Goal: Task Accomplishment & Management: Manage account settings

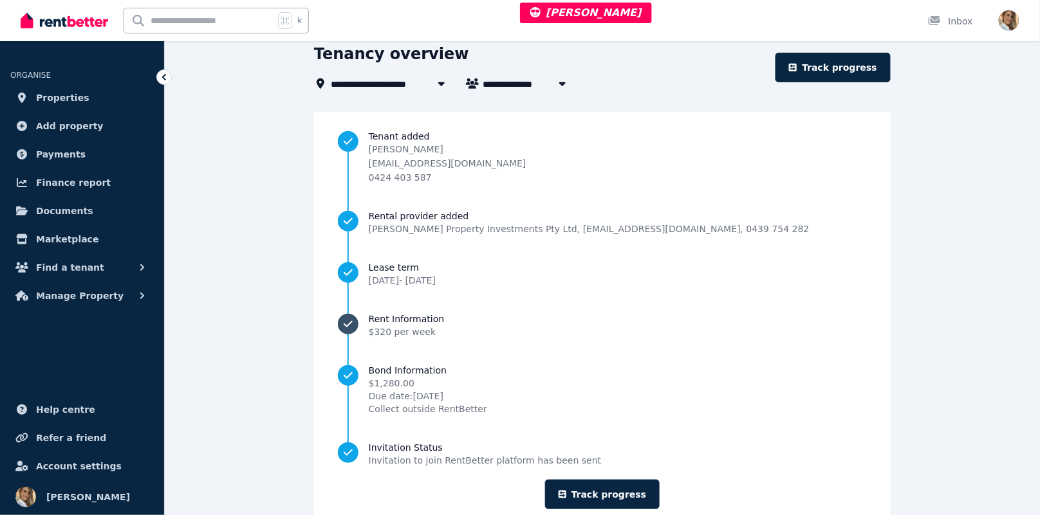
scroll to position [158, 0]
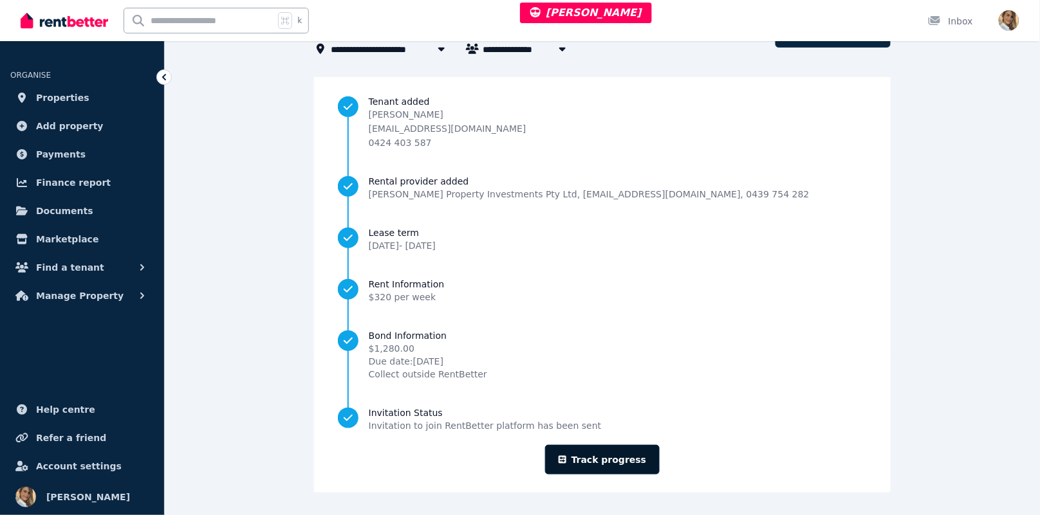
click at [611, 458] on link "Track progress" at bounding box center [602, 460] width 115 height 30
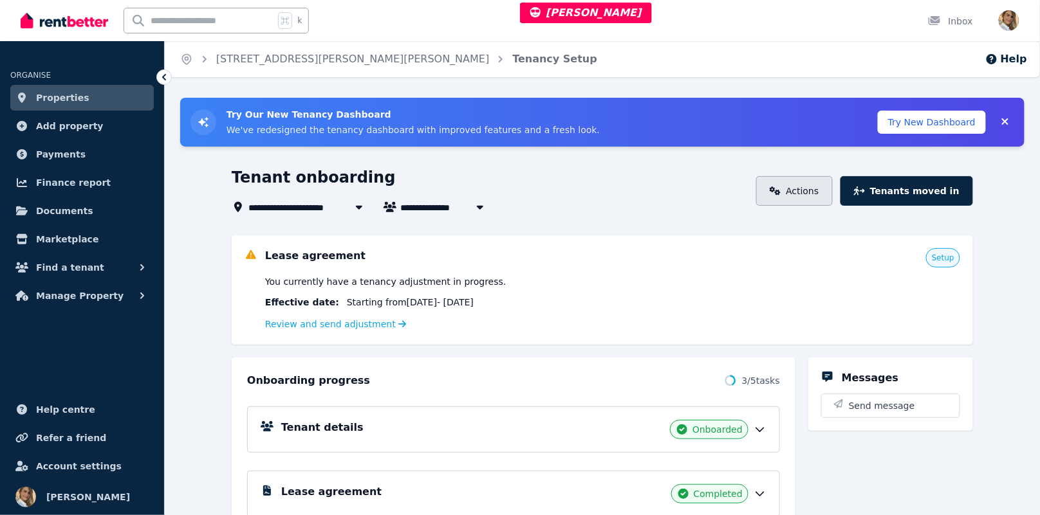
click at [804, 190] on link "Actions" at bounding box center [794, 191] width 77 height 30
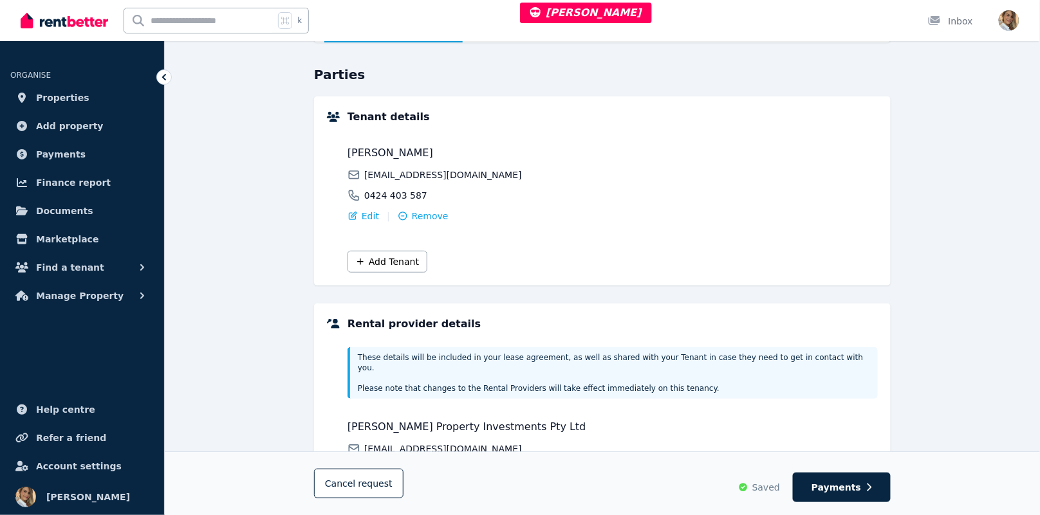
scroll to position [274, 0]
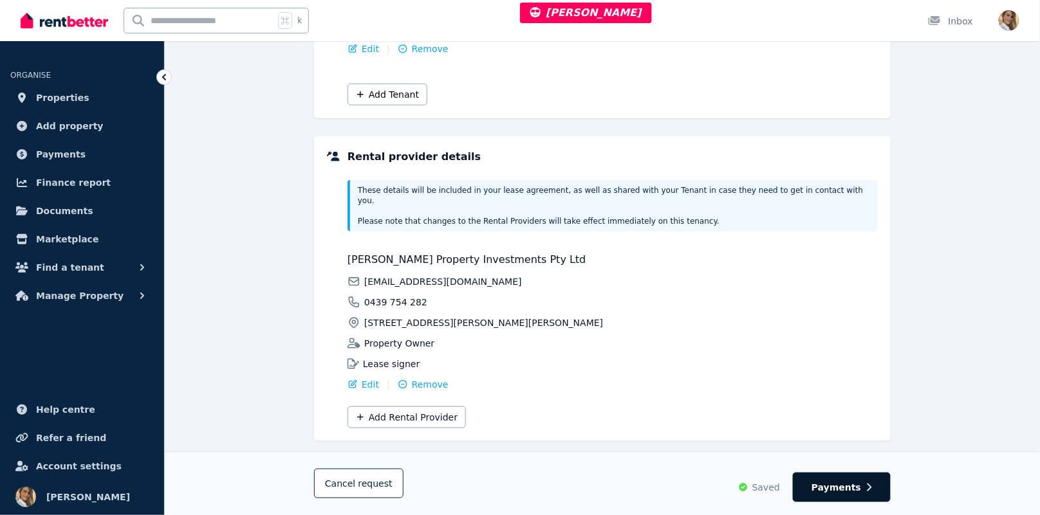
click at [854, 493] on span "Payments" at bounding box center [836, 487] width 50 height 13
select select "**********"
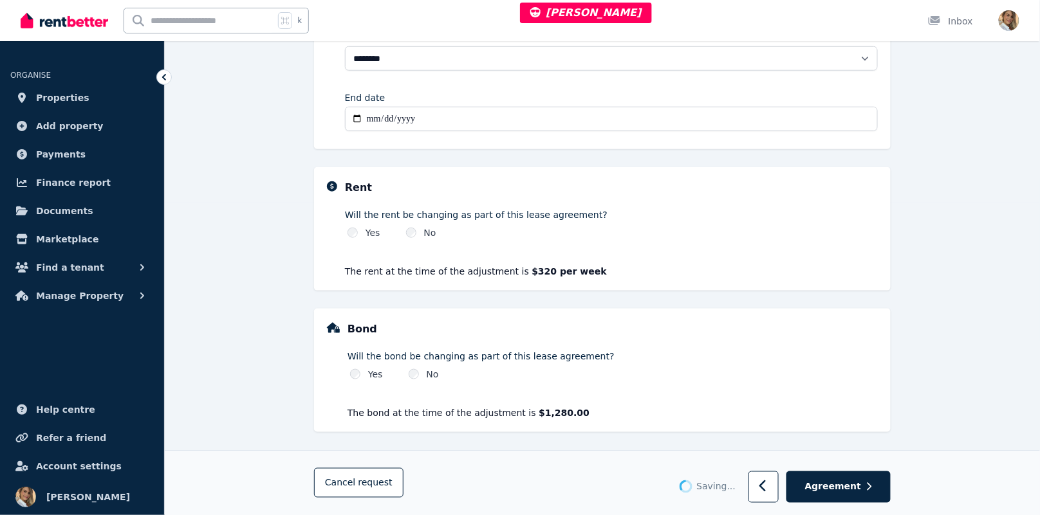
scroll to position [315, 0]
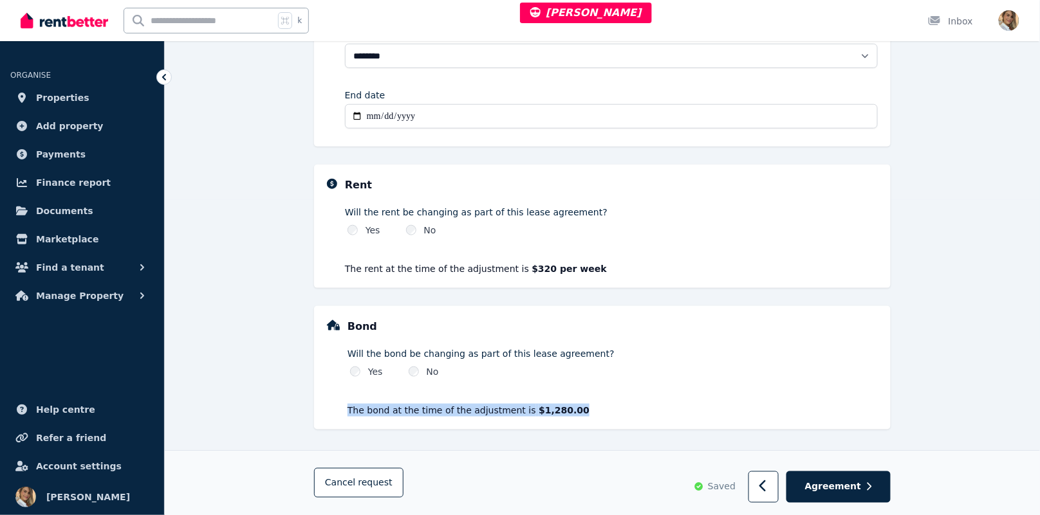
drag, startPoint x: 593, startPoint y: 413, endPoint x: 288, endPoint y: 408, distance: 305.1
click at [288, 408] on div "**********" at bounding box center [602, 150] width 875 height 736
click at [518, 263] on p "The rent at the time of the adjustment is $320 per week" at bounding box center [611, 269] width 533 height 13
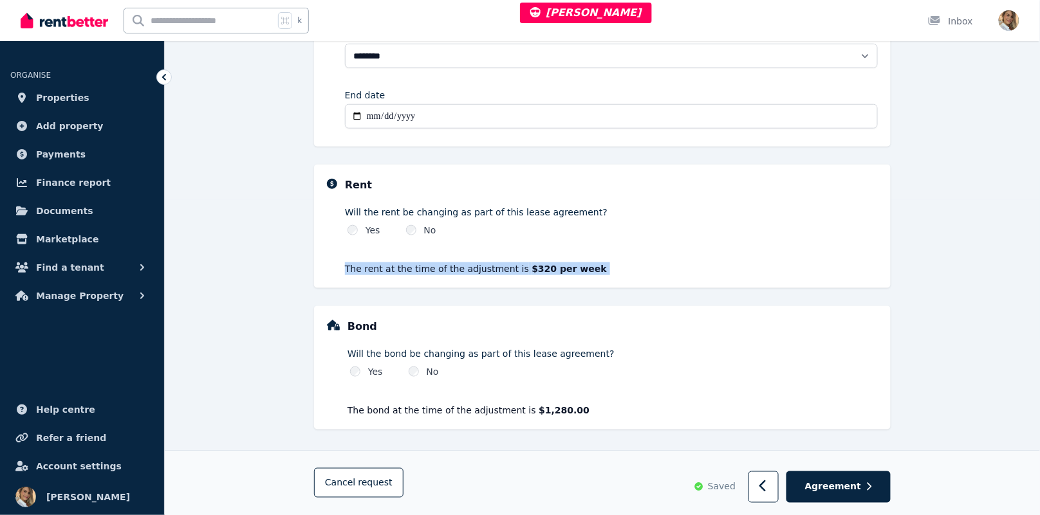
click at [518, 263] on p "The rent at the time of the adjustment is $320 per week" at bounding box center [611, 269] width 533 height 13
click at [873, 489] on button "Agreement" at bounding box center [838, 488] width 104 height 32
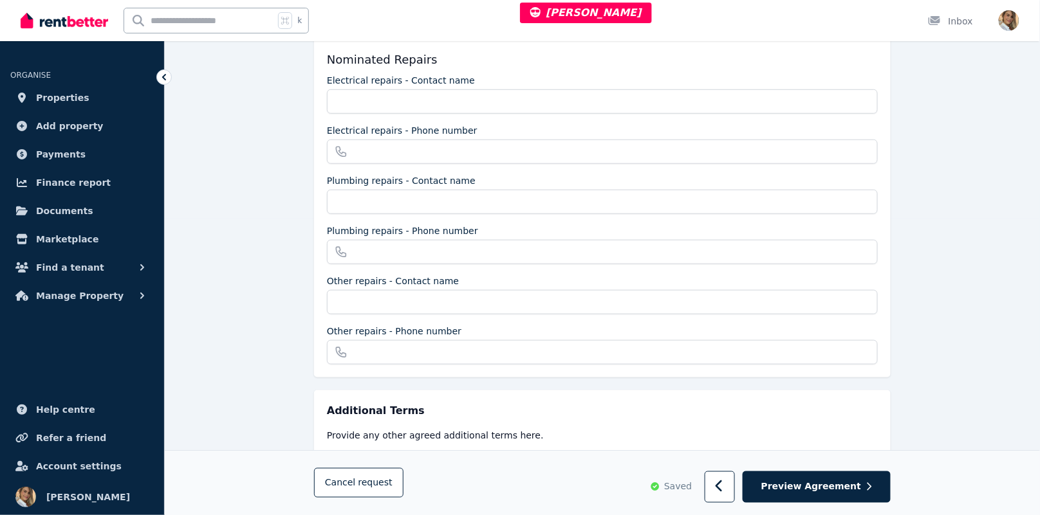
scroll to position [415, 0]
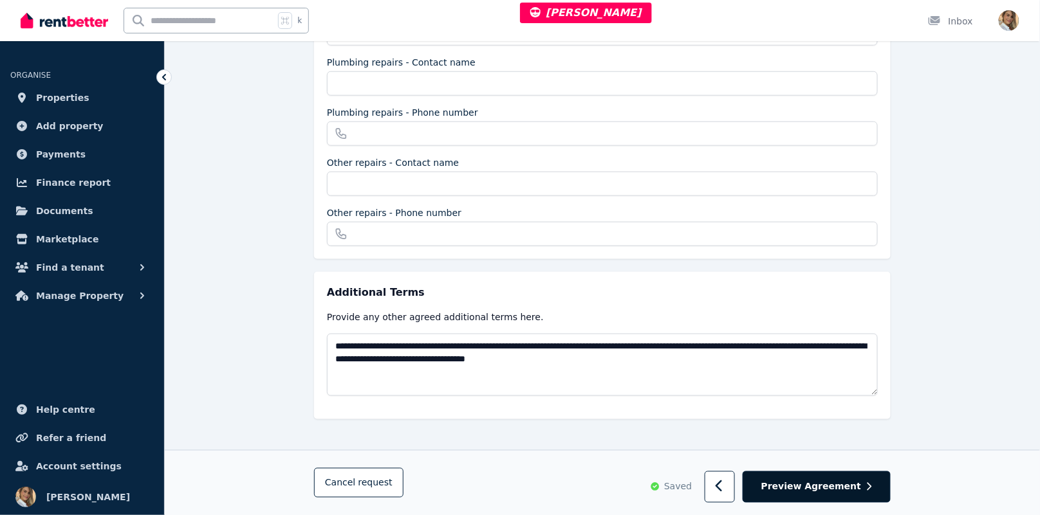
click at [874, 483] on button "Preview Agreement" at bounding box center [817, 488] width 148 height 32
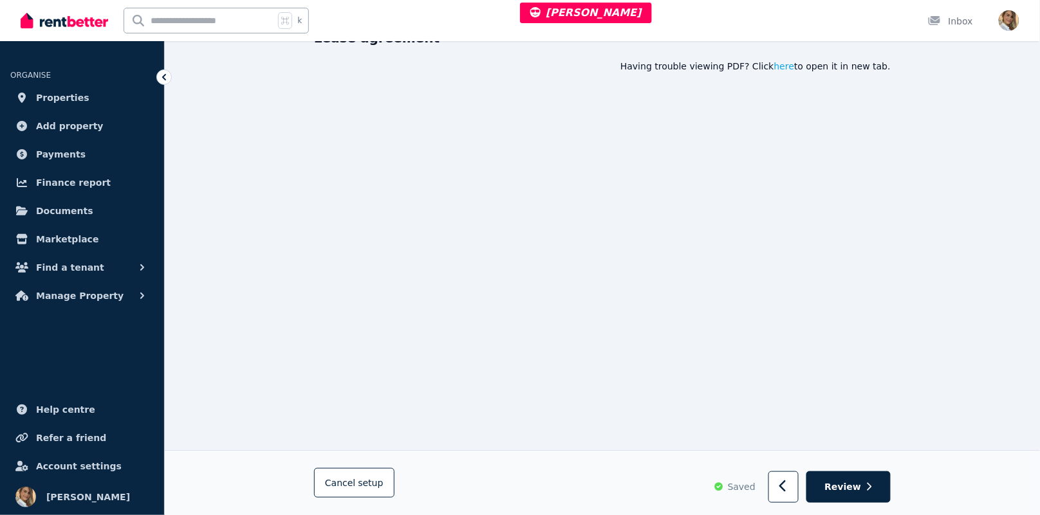
scroll to position [0, 0]
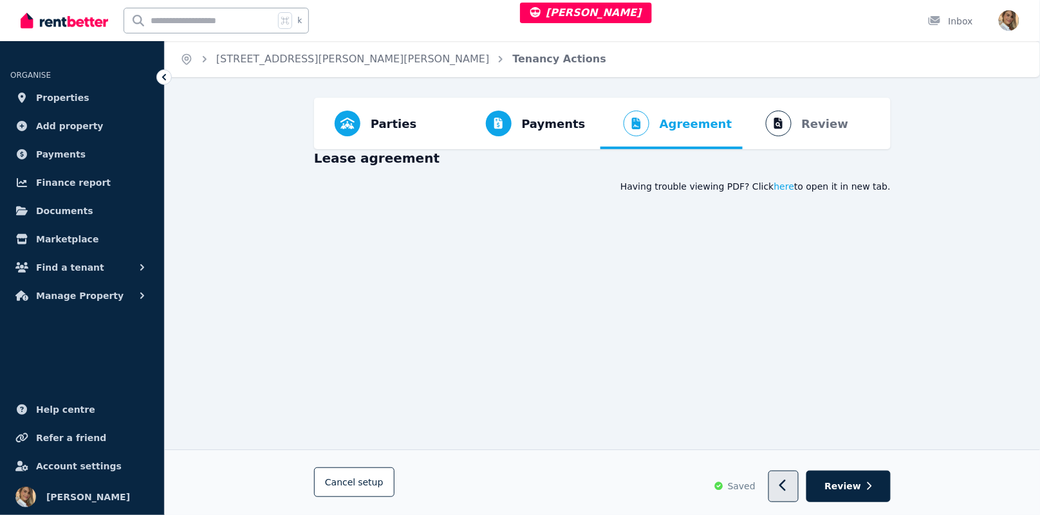
click at [788, 482] on icon "button" at bounding box center [783, 486] width 8 height 13
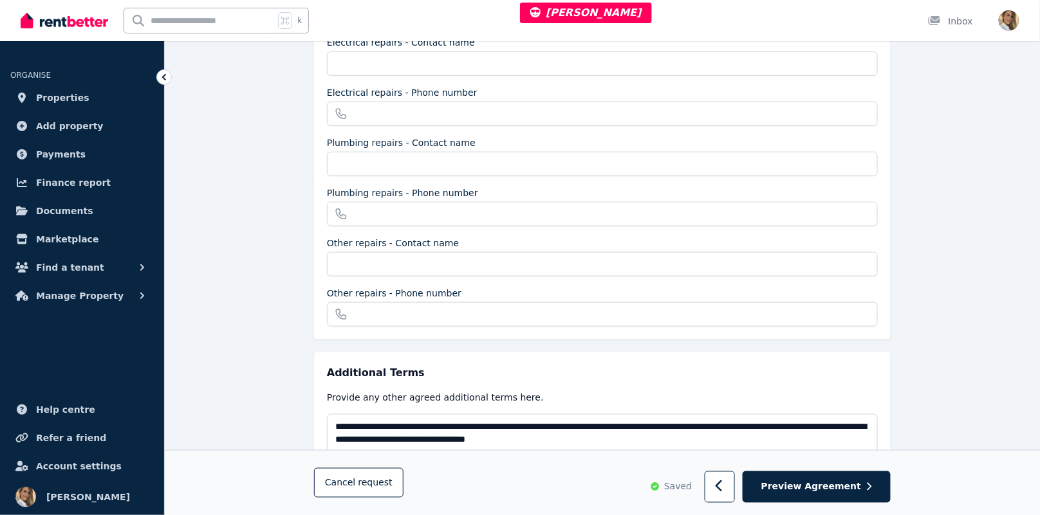
scroll to position [411, 0]
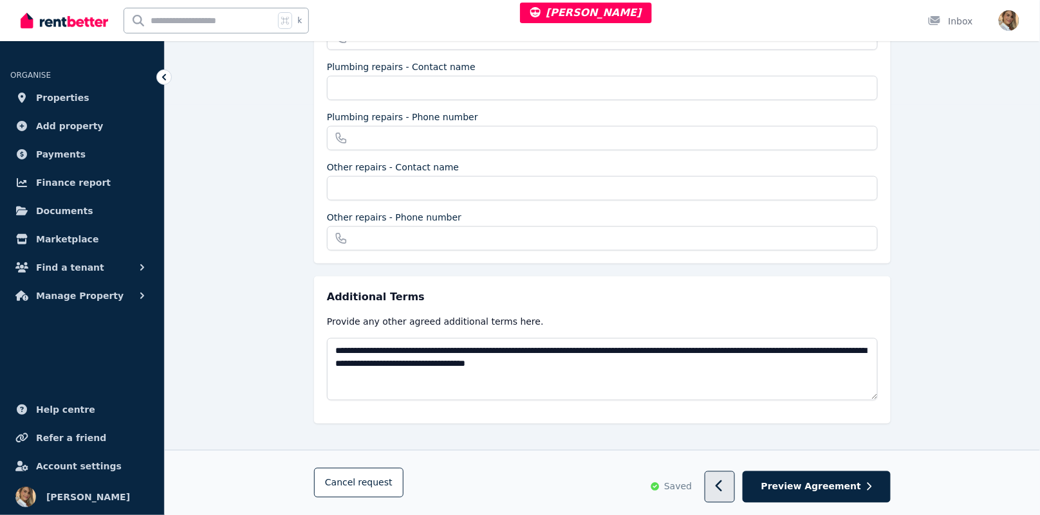
click at [735, 486] on button "button" at bounding box center [720, 488] width 30 height 32
select select "**********"
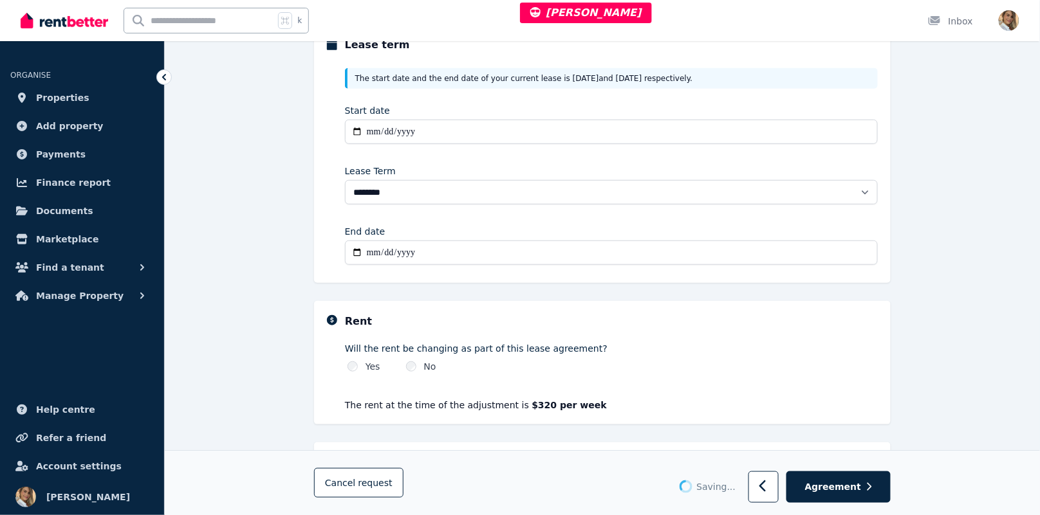
scroll to position [315, 0]
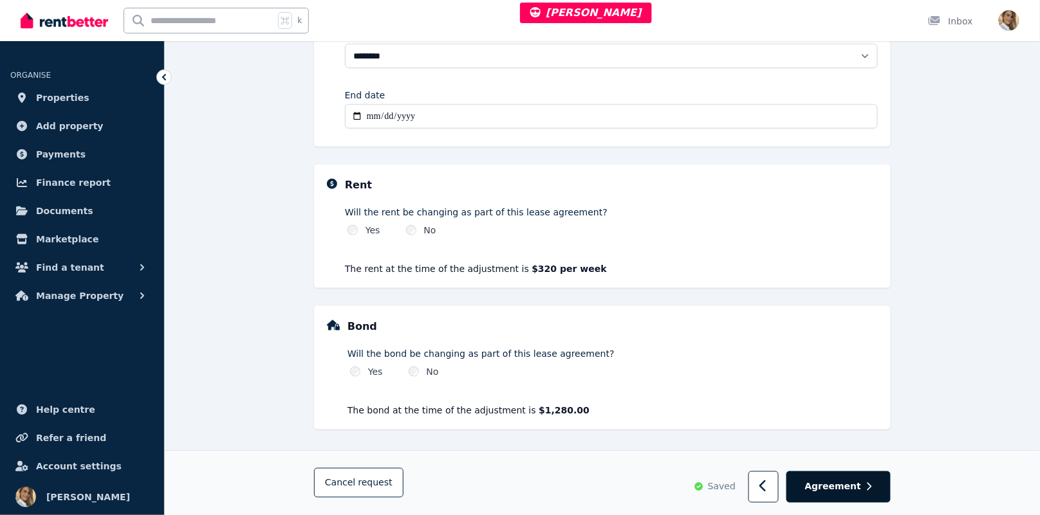
click at [852, 501] on button "Agreement" at bounding box center [838, 488] width 104 height 32
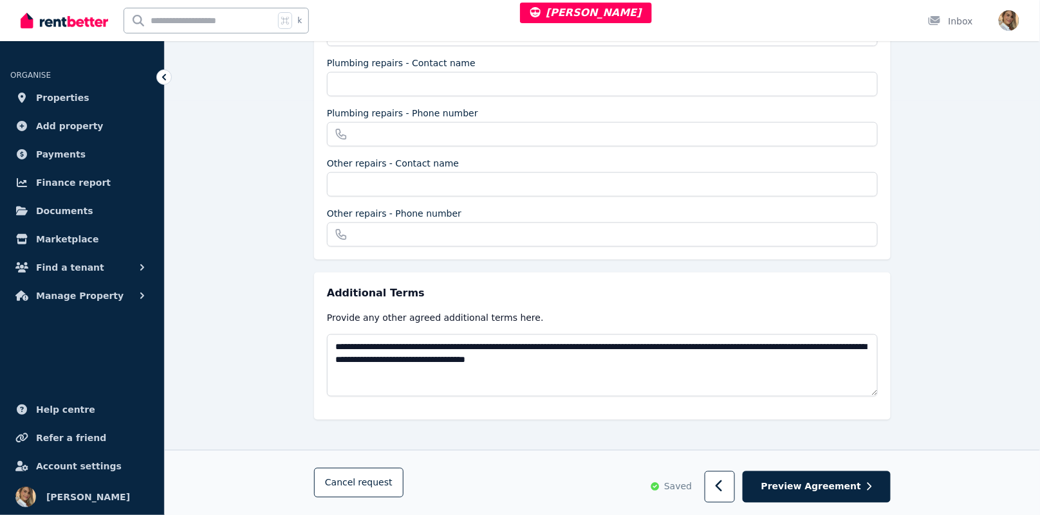
scroll to position [415, 0]
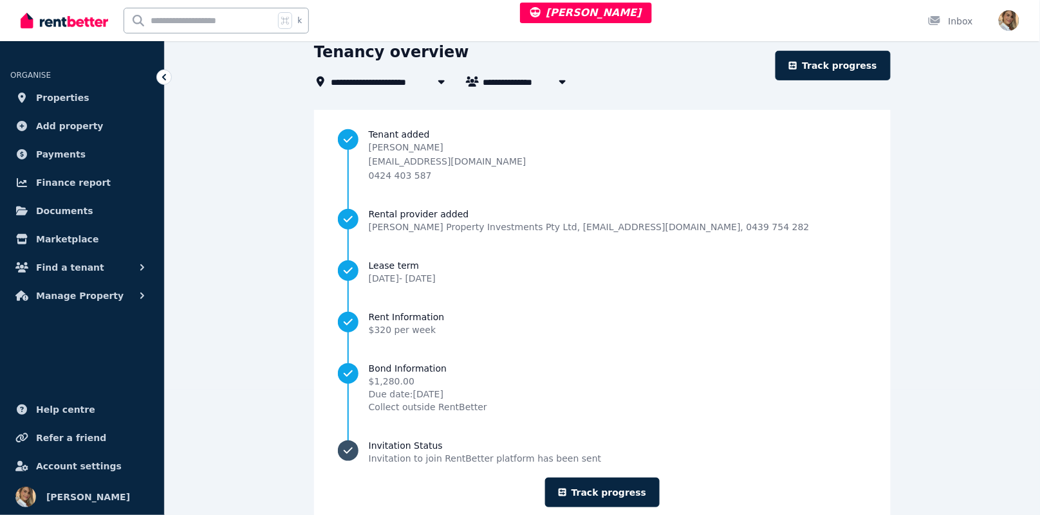
scroll to position [158, 0]
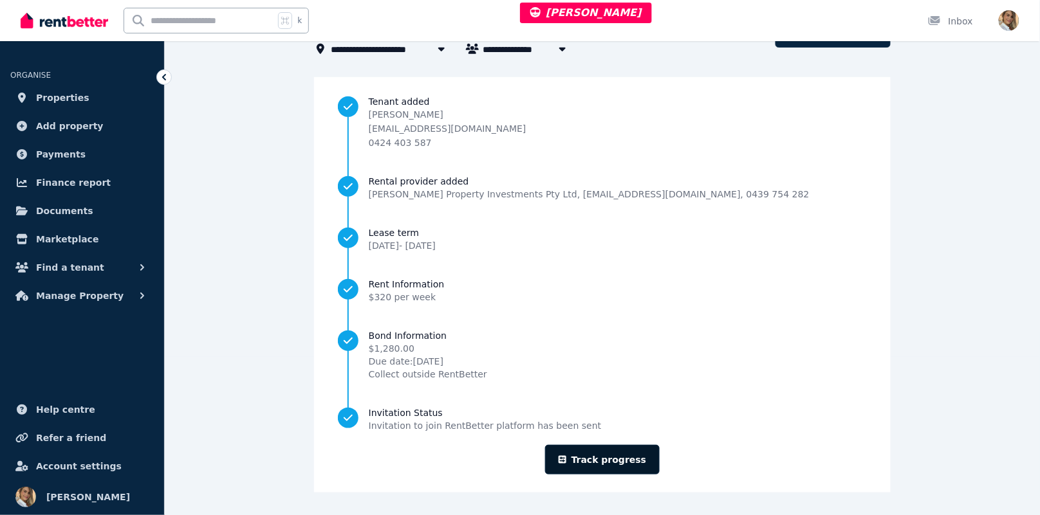
click at [566, 456] on icon at bounding box center [563, 460] width 8 height 9
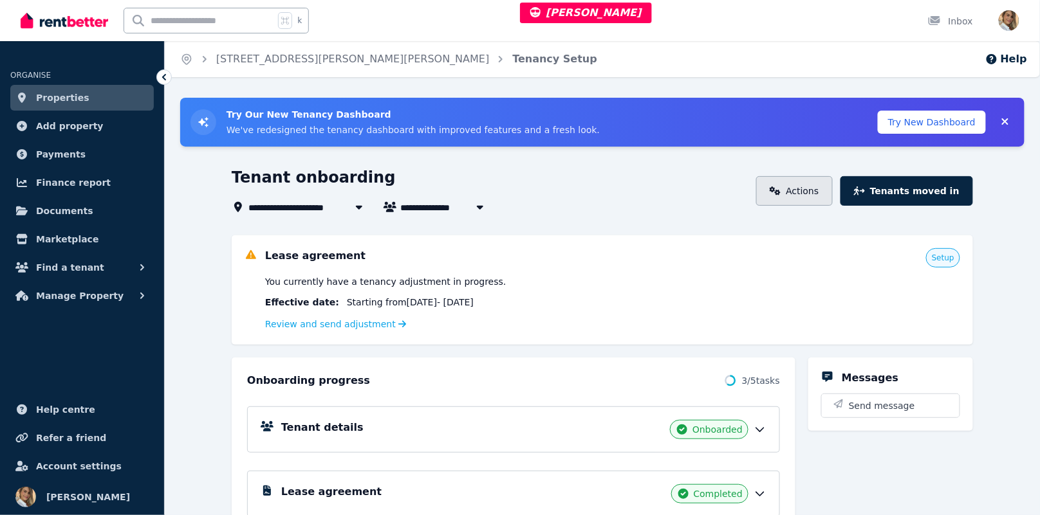
click at [805, 180] on link "Actions" at bounding box center [794, 191] width 77 height 30
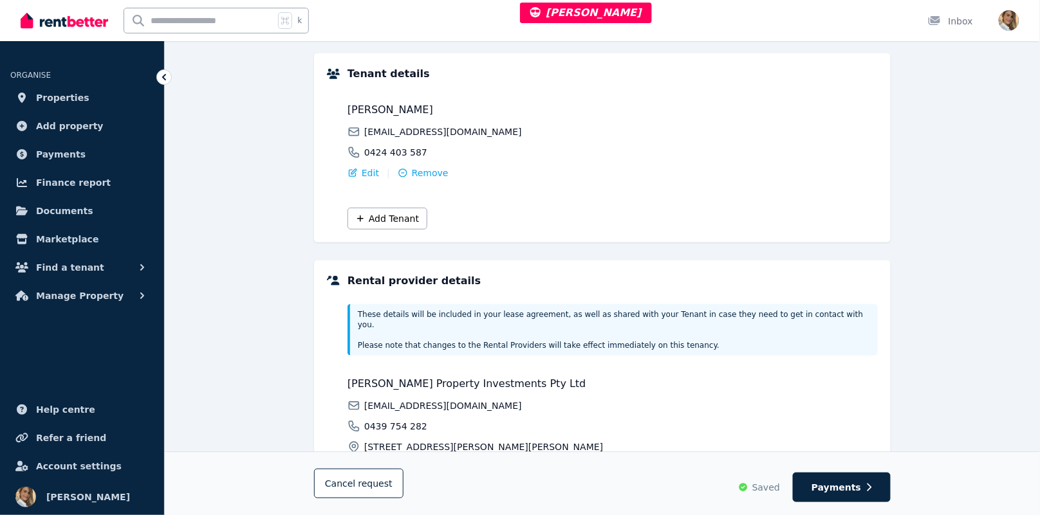
scroll to position [274, 0]
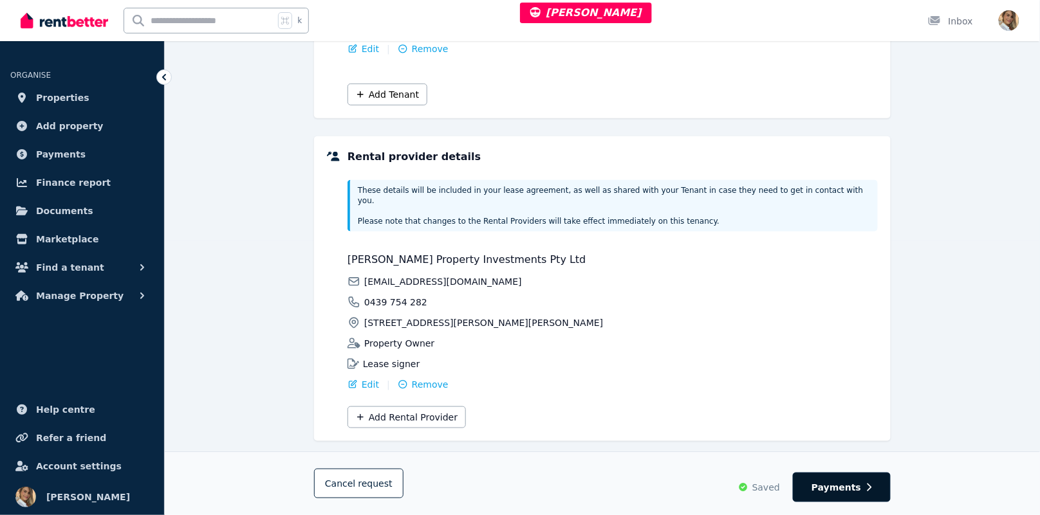
click at [831, 492] on span "Payments" at bounding box center [836, 487] width 50 height 13
select select "**********"
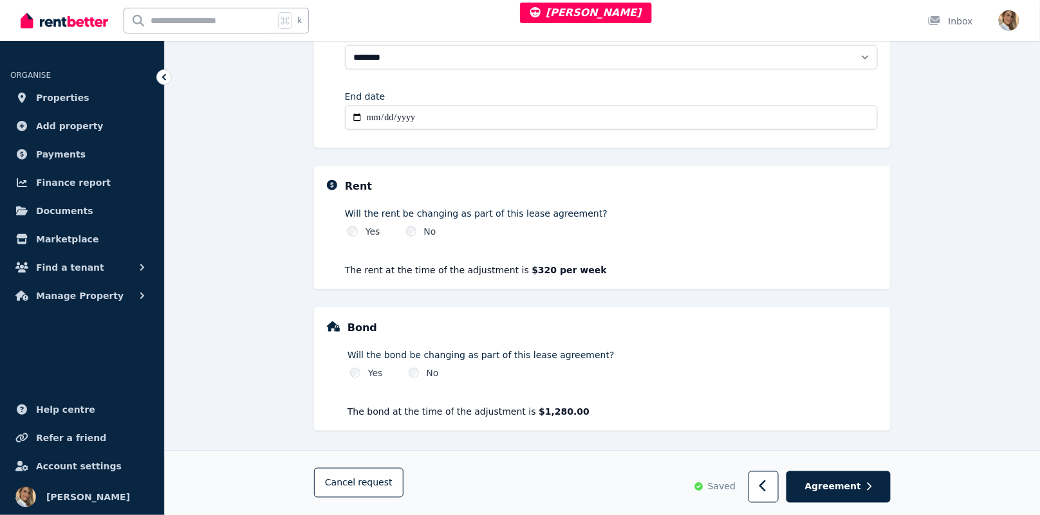
scroll to position [314, 0]
